Goal: Task Accomplishment & Management: Manage account settings

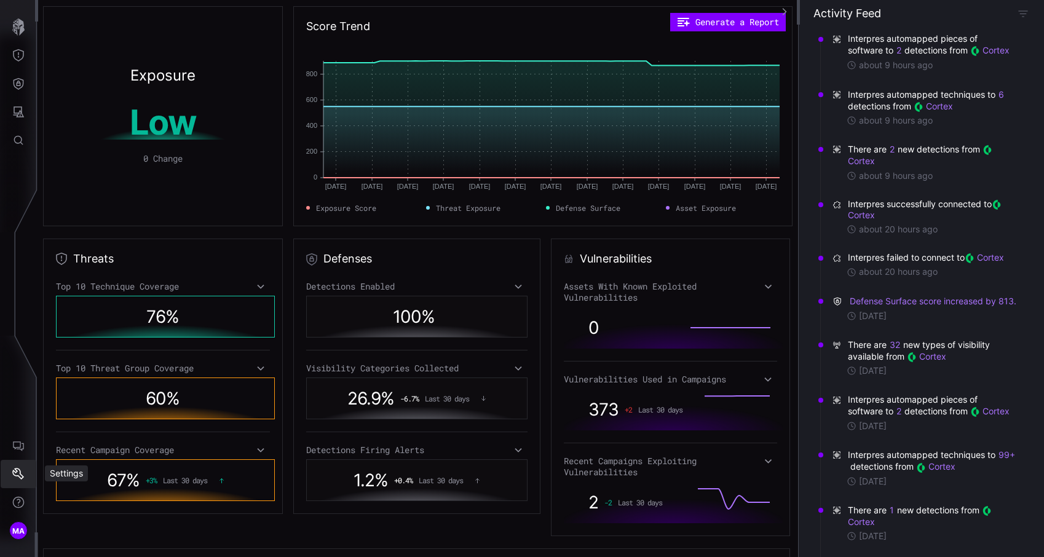
click at [12, 479] on icon "Settings" at bounding box center [18, 474] width 12 height 12
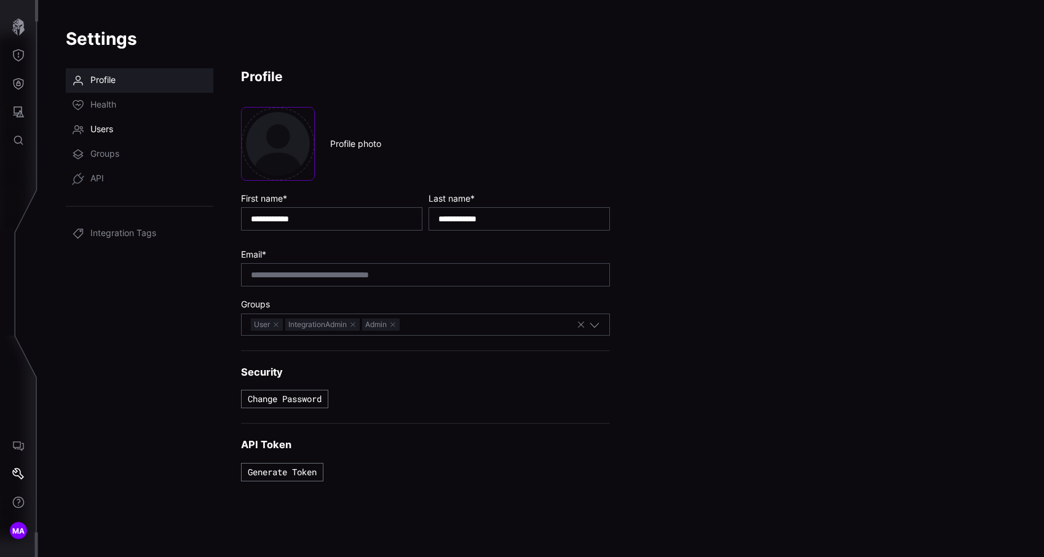
click at [139, 123] on link "Users" at bounding box center [140, 129] width 148 height 25
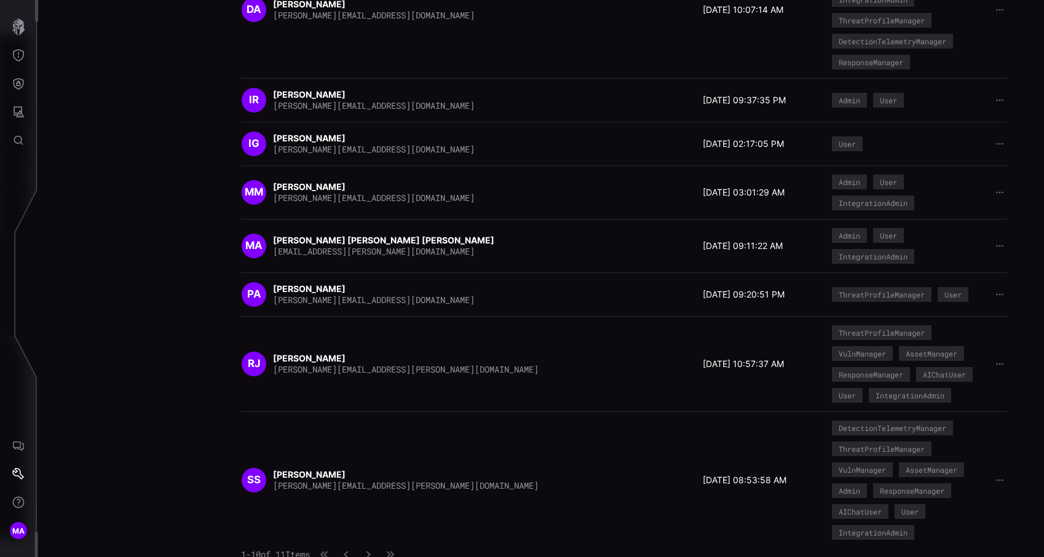
scroll to position [277, 0]
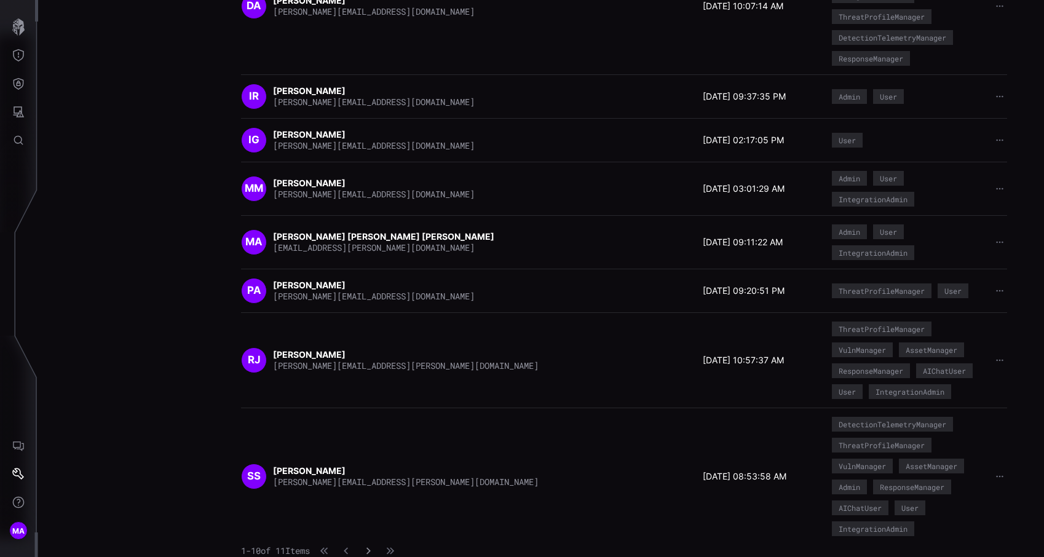
click at [376, 550] on button "button" at bounding box center [368, 551] width 16 height 12
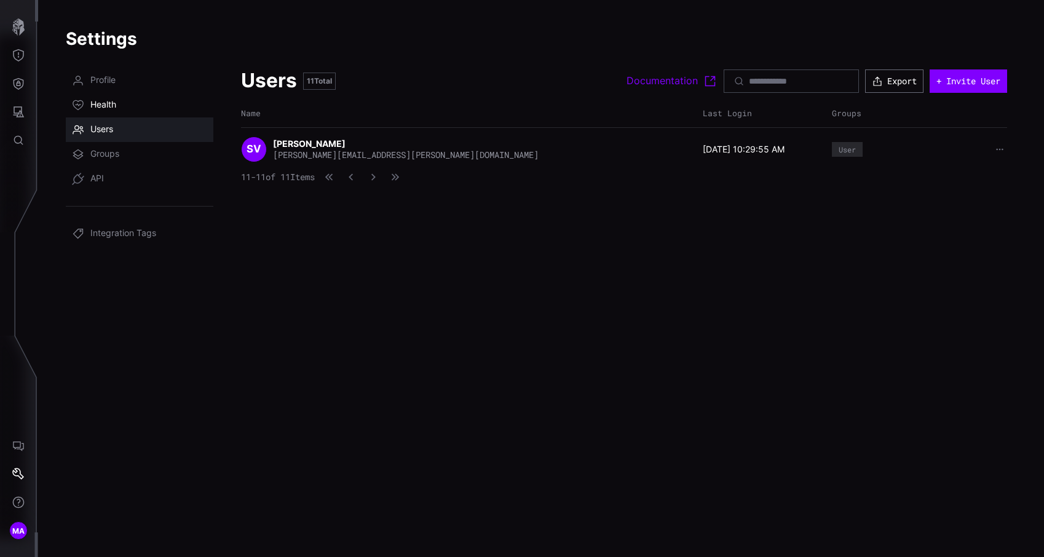
click at [120, 113] on link "Health" at bounding box center [140, 105] width 148 height 25
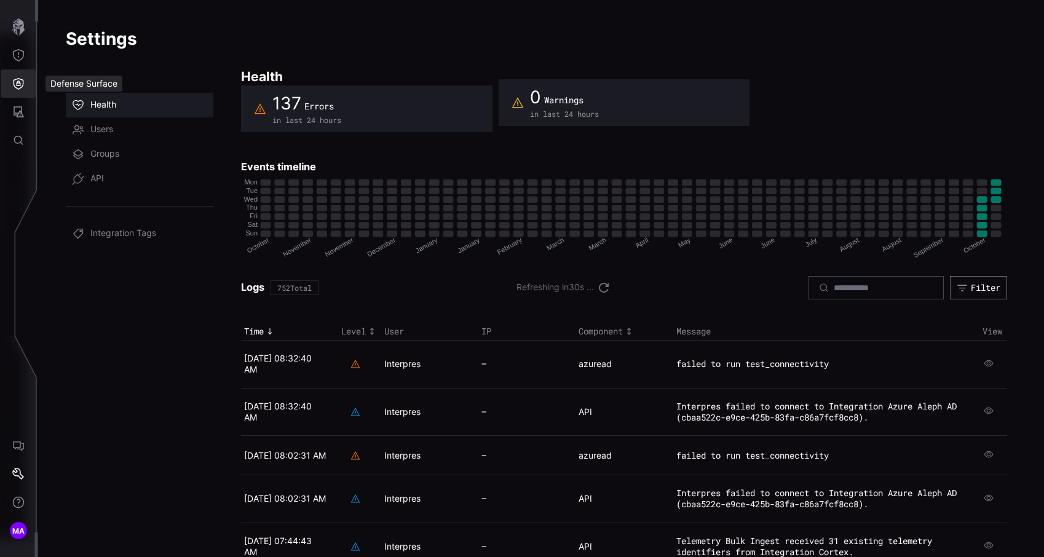
click at [13, 82] on icon "Defense Surface" at bounding box center [18, 83] width 12 height 12
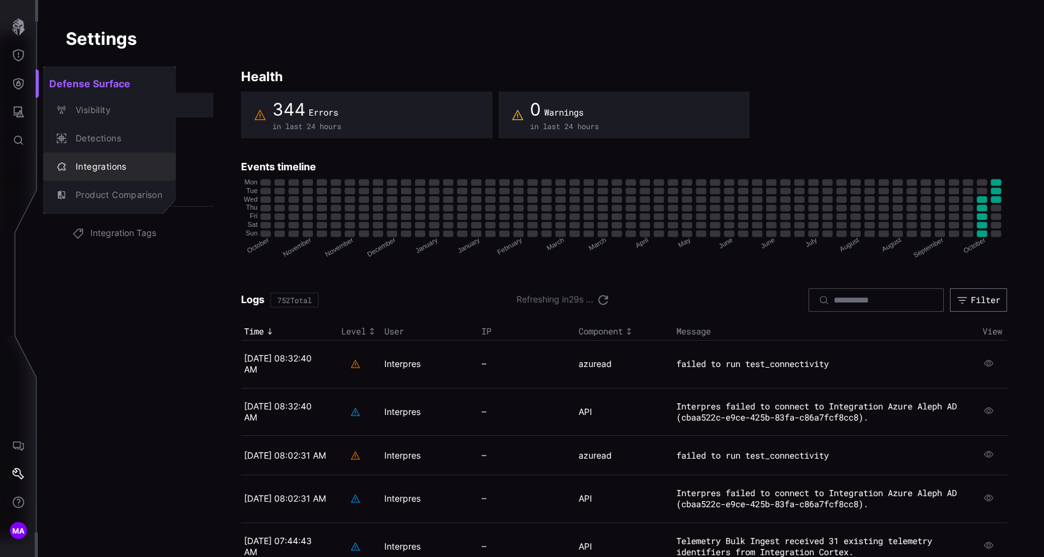
click at [100, 157] on button "Integrations" at bounding box center [109, 166] width 133 height 28
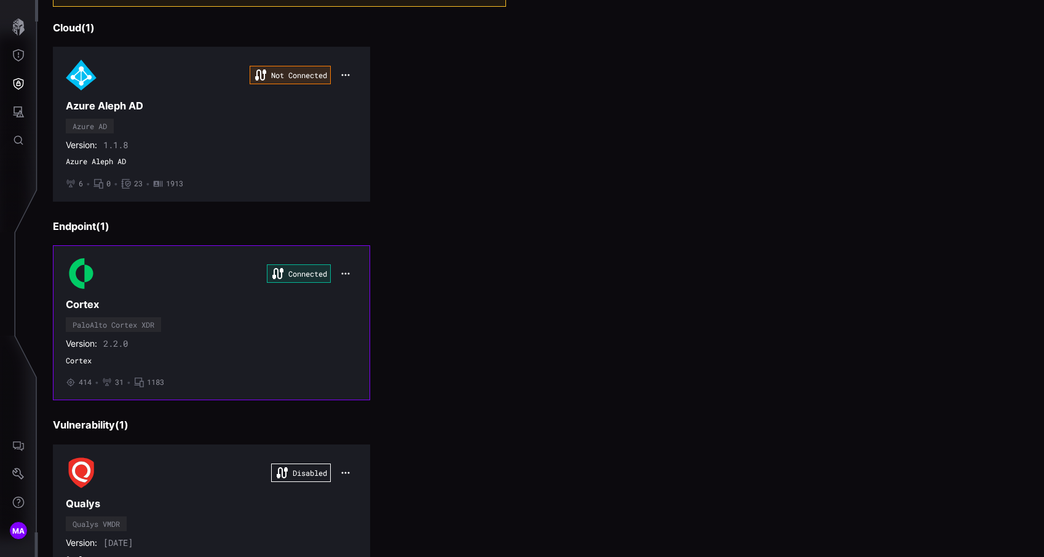
scroll to position [102, 0]
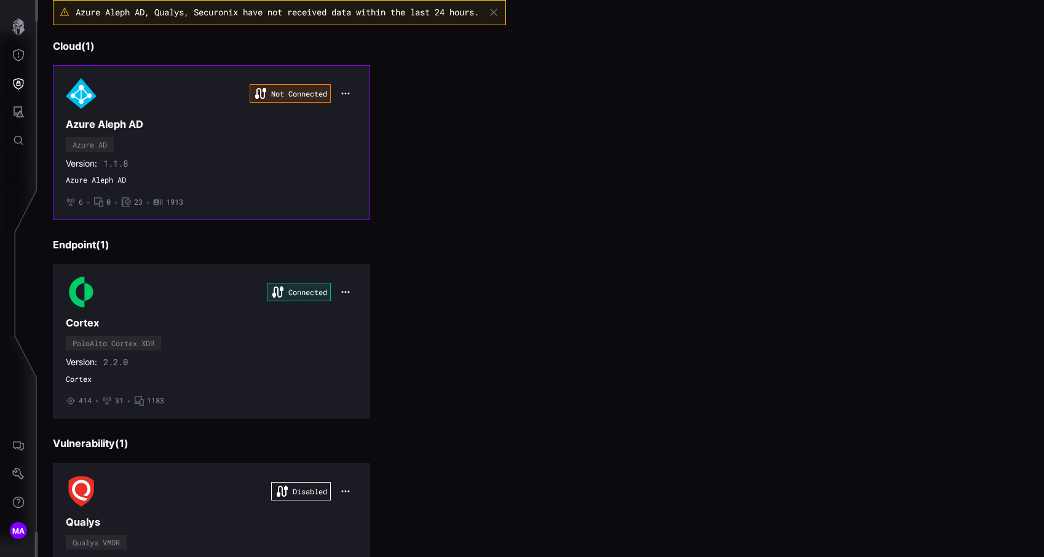
click at [211, 112] on div "Not Connected Azure Aleph AD Azure AD Version: 1.1.8 Azure Aleph AD • 6 • 0 • 2…" at bounding box center [211, 142] width 291 height 129
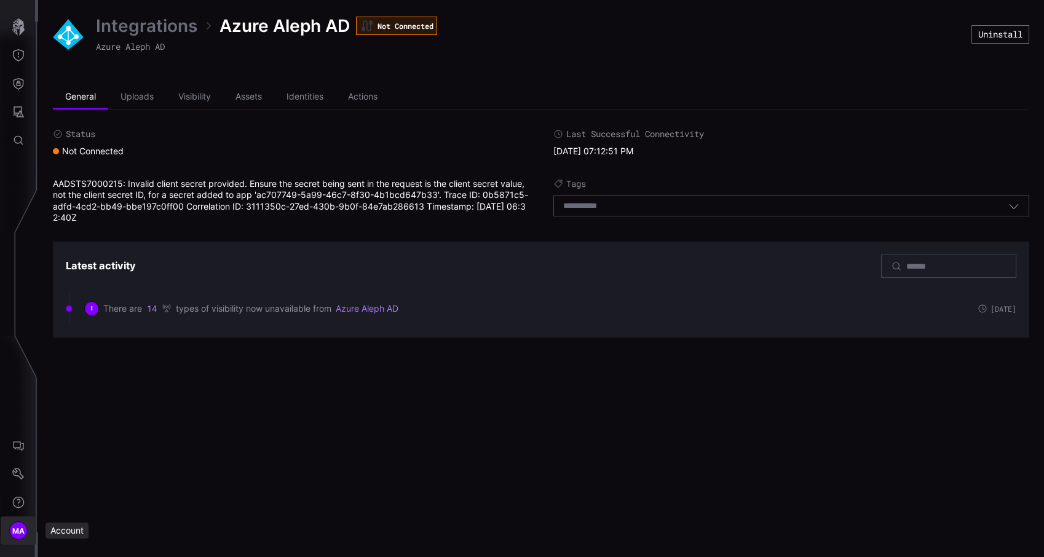
click at [30, 529] on button "MA" at bounding box center [19, 530] width 36 height 28
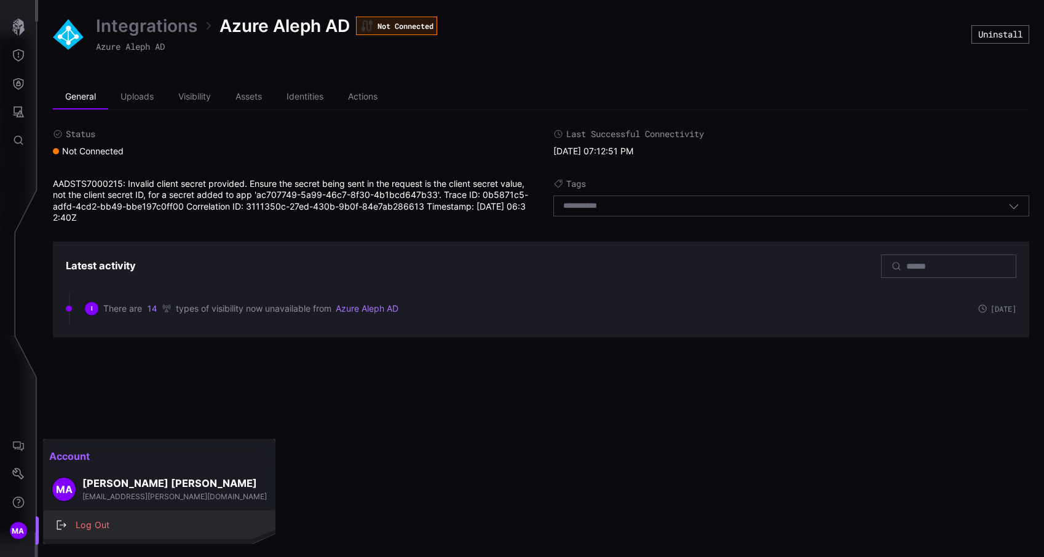
click at [105, 530] on div "Log Out" at bounding box center [165, 525] width 192 height 15
